Goal: Transaction & Acquisition: Purchase product/service

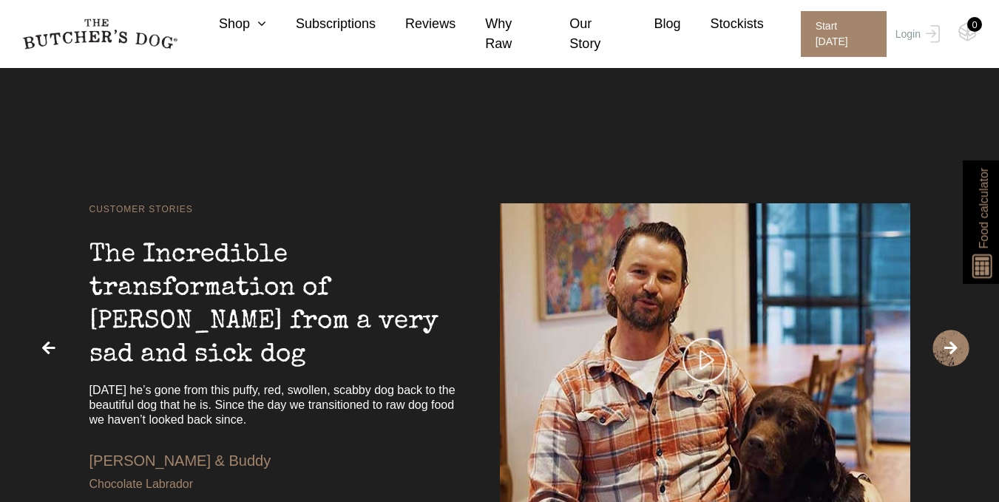
scroll to position [2809, 0]
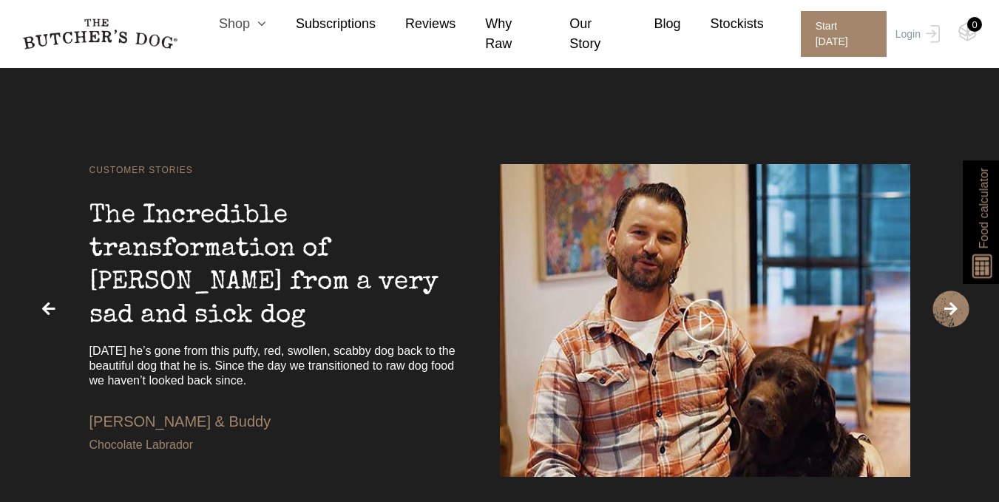
click at [253, 33] on link "Shop" at bounding box center [227, 24] width 77 height 20
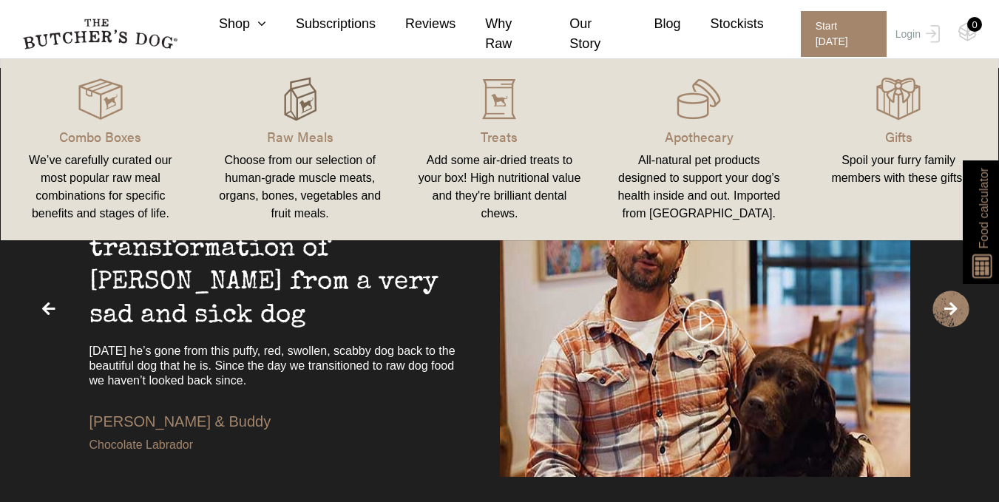
click at [303, 119] on img at bounding box center [300, 99] width 44 height 44
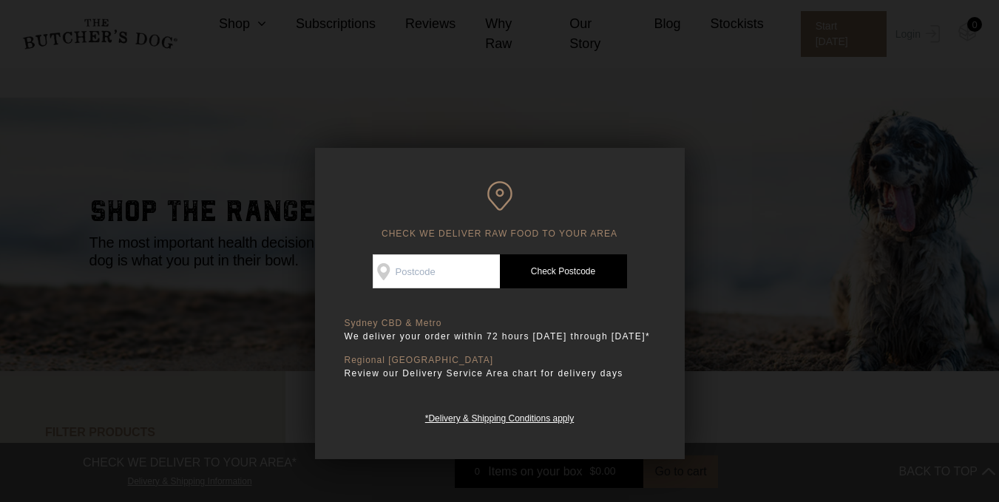
click at [458, 265] on input "Check Availability At" at bounding box center [436, 271] width 127 height 34
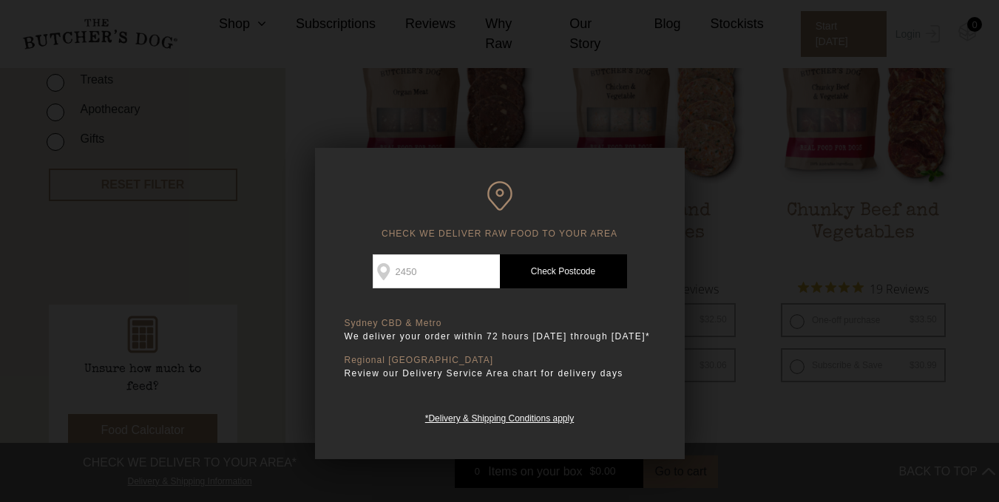
type input "2450"
click at [568, 276] on link "Check Postcode" at bounding box center [563, 271] width 127 height 34
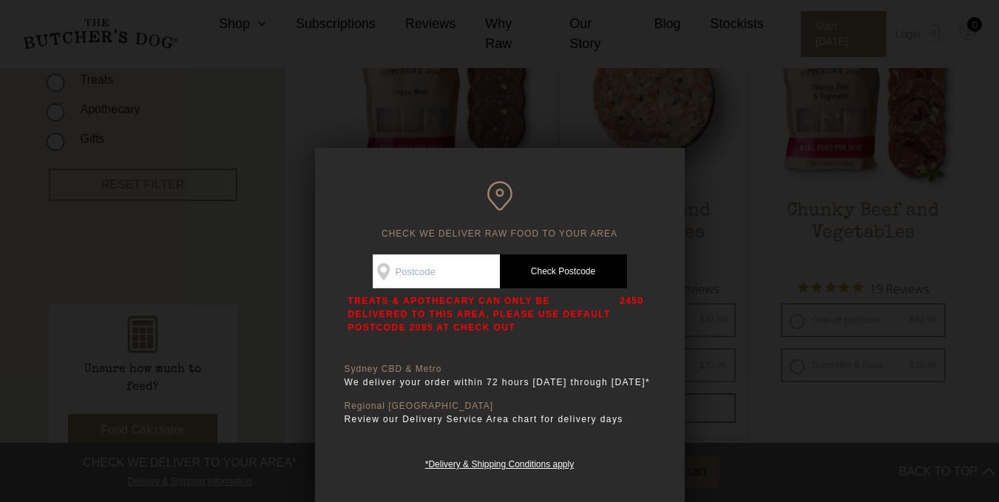
click at [701, 289] on div at bounding box center [499, 251] width 999 height 502
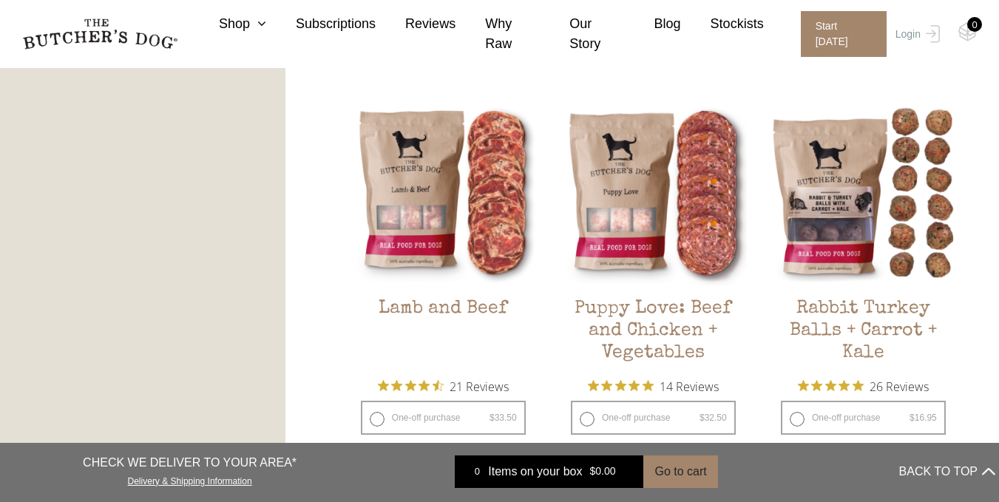
scroll to position [1257, 0]
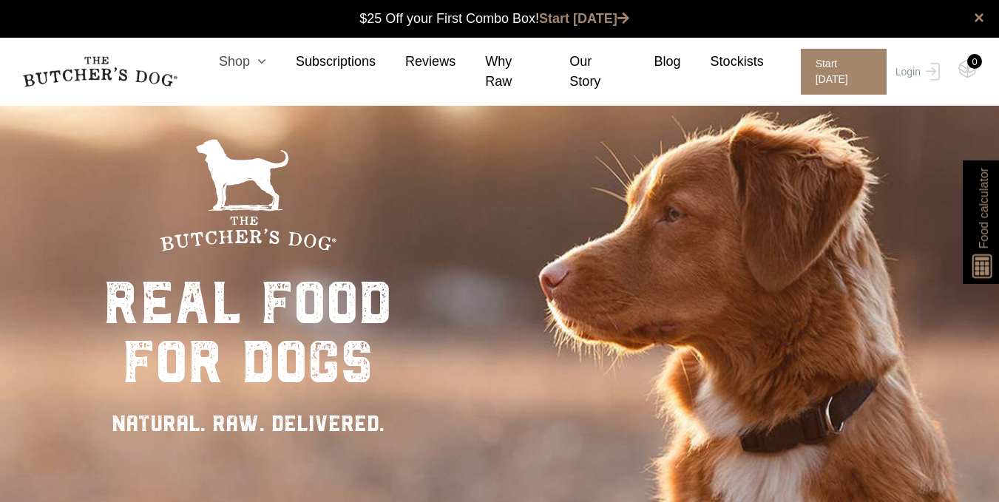
click at [259, 61] on link "Shop" at bounding box center [227, 62] width 77 height 20
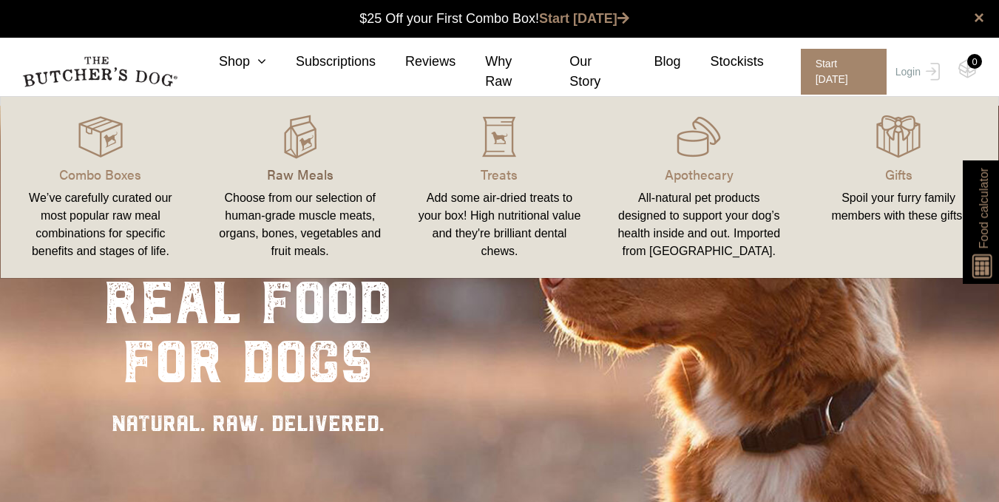
click at [310, 169] on p "Raw Meals" at bounding box center [300, 174] width 164 height 20
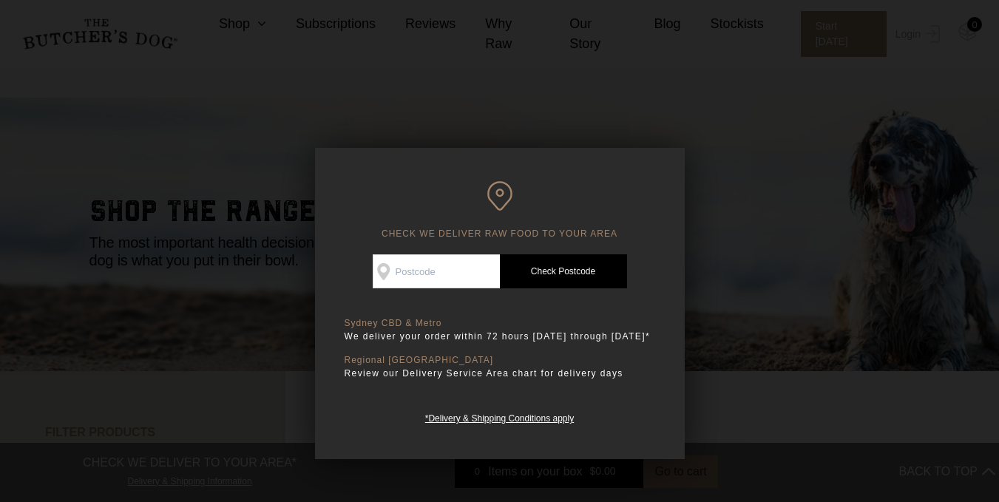
click at [699, 353] on div at bounding box center [499, 251] width 999 height 502
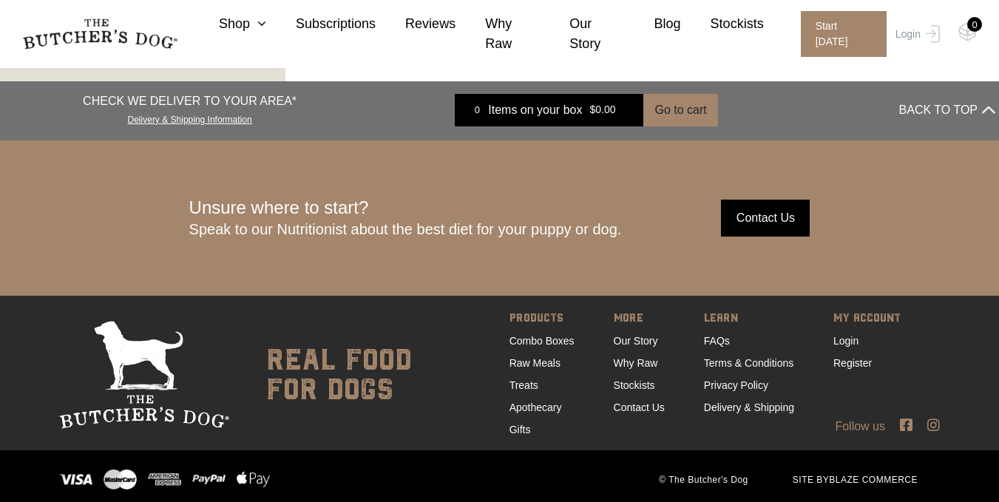
scroll to position [2661, 0]
